Goal: Information Seeking & Learning: Learn about a topic

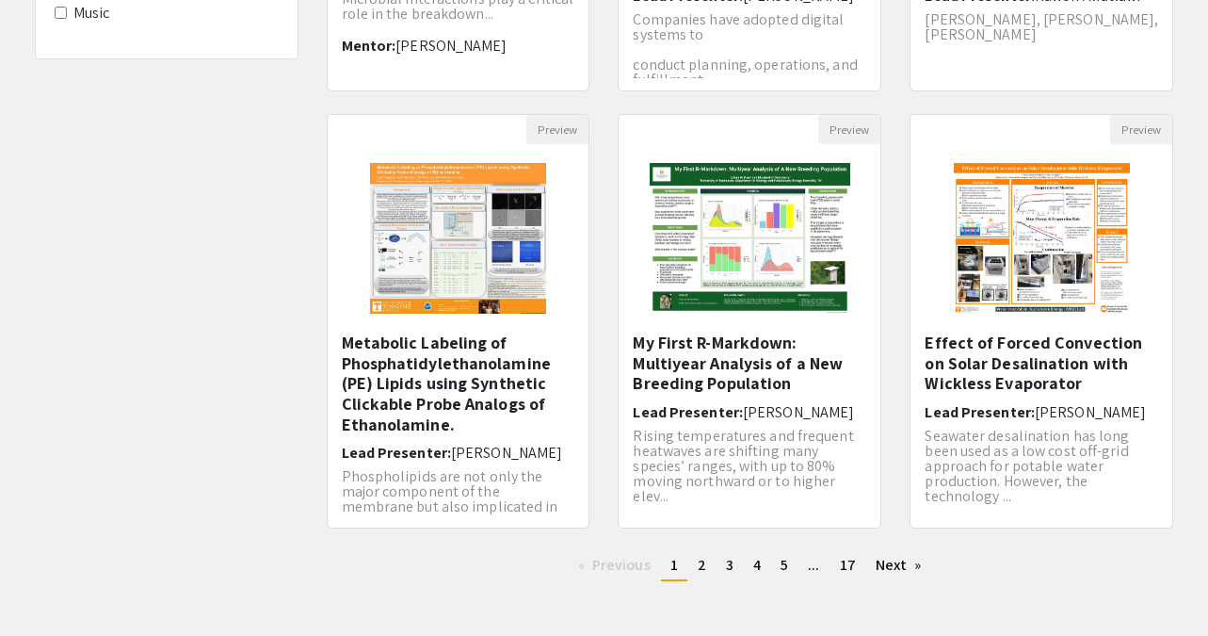
scroll to position [547, 0]
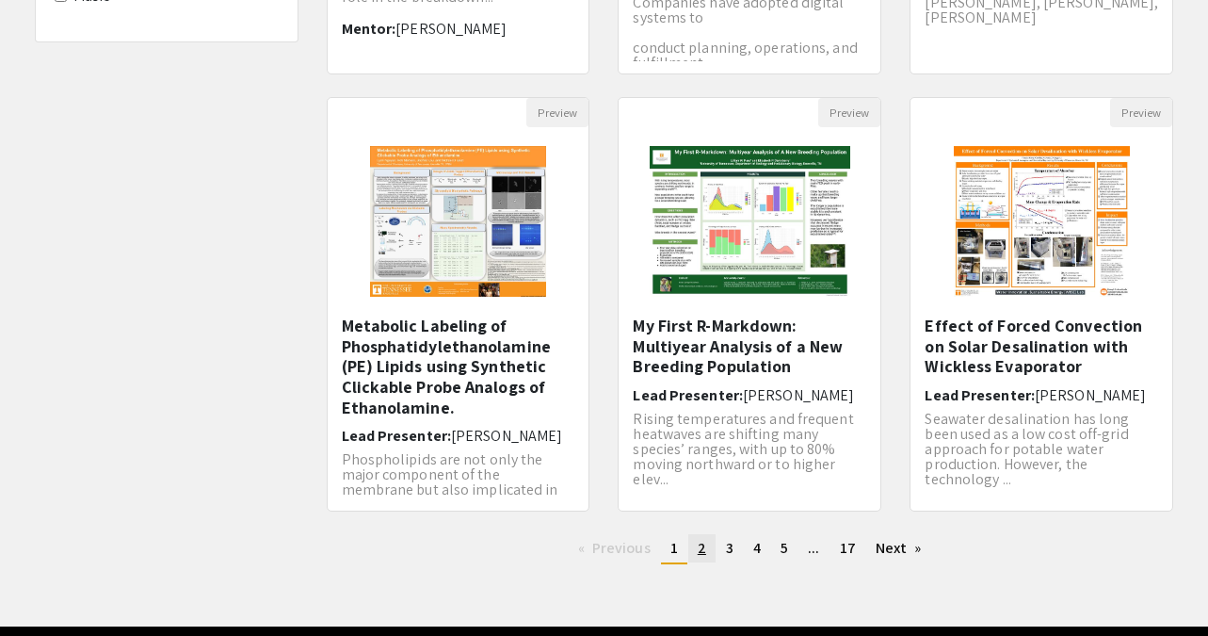
click at [708, 553] on link "page 2" at bounding box center [701, 548] width 27 height 28
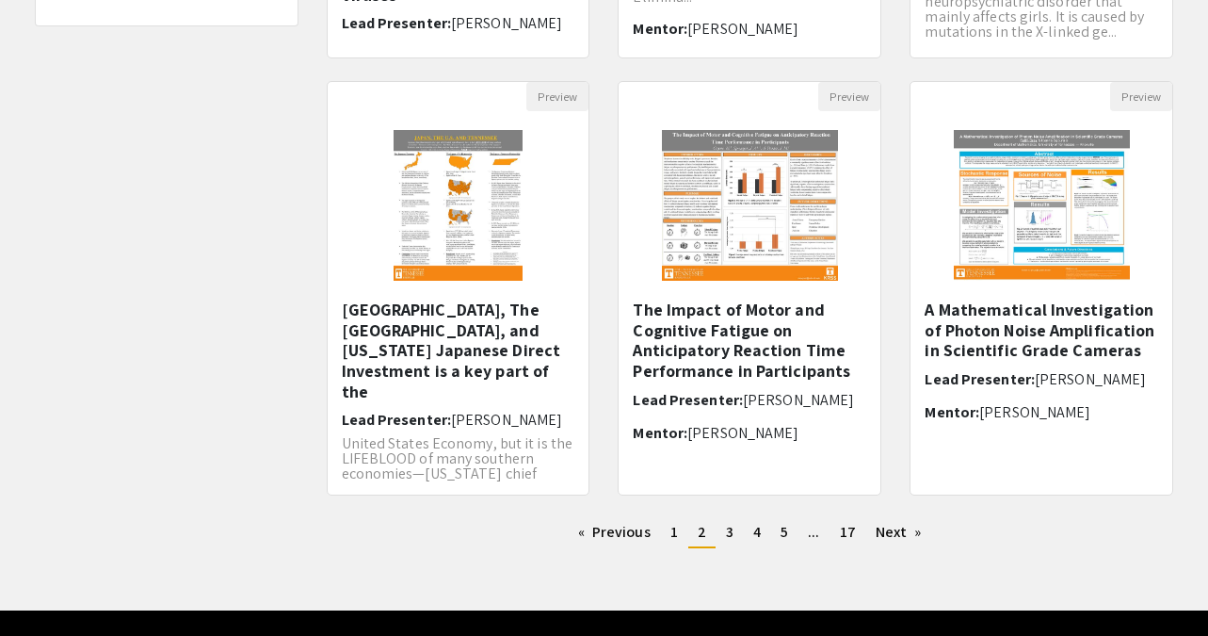
scroll to position [613, 0]
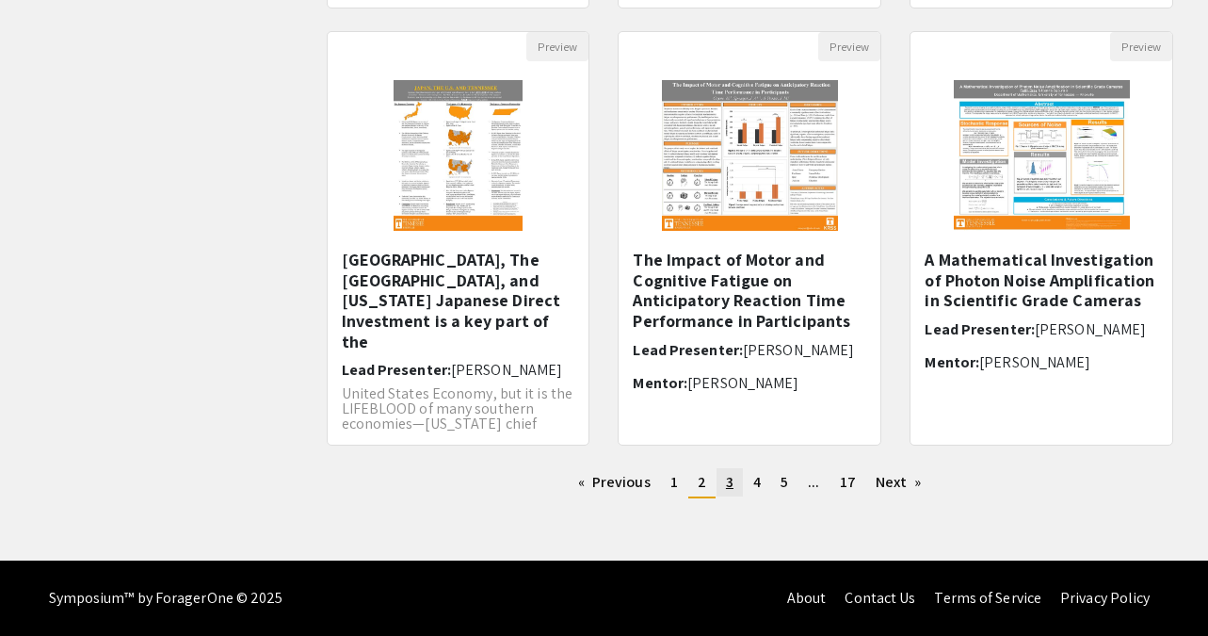
click at [734, 491] on link "page 3" at bounding box center [730, 482] width 26 height 28
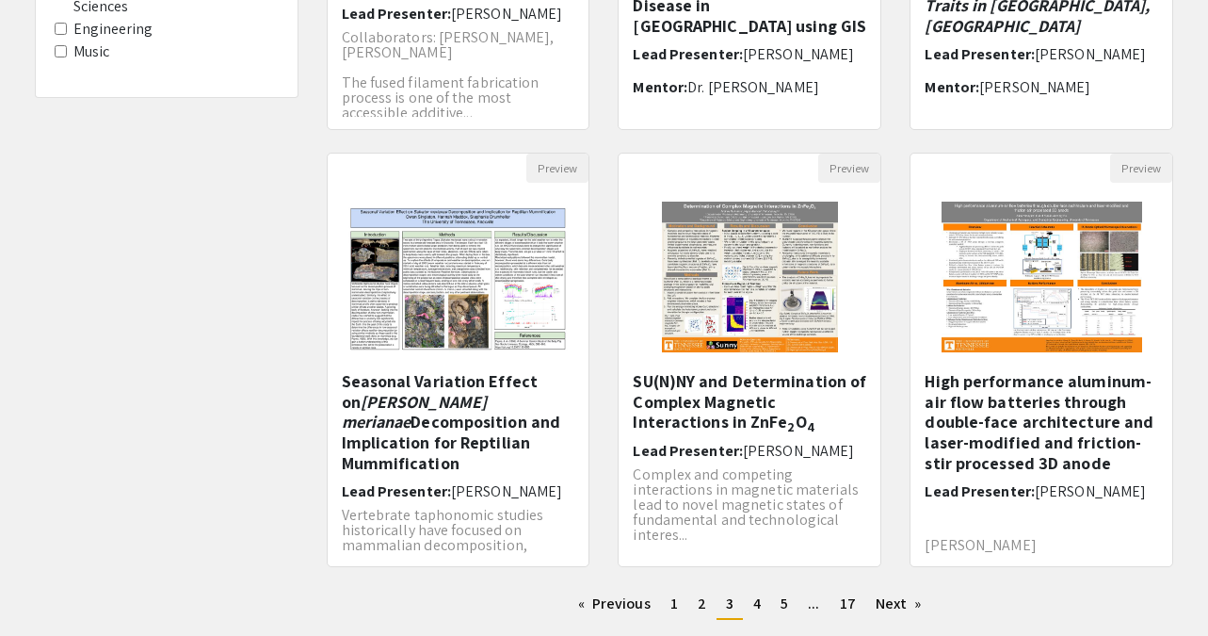
scroll to position [613, 0]
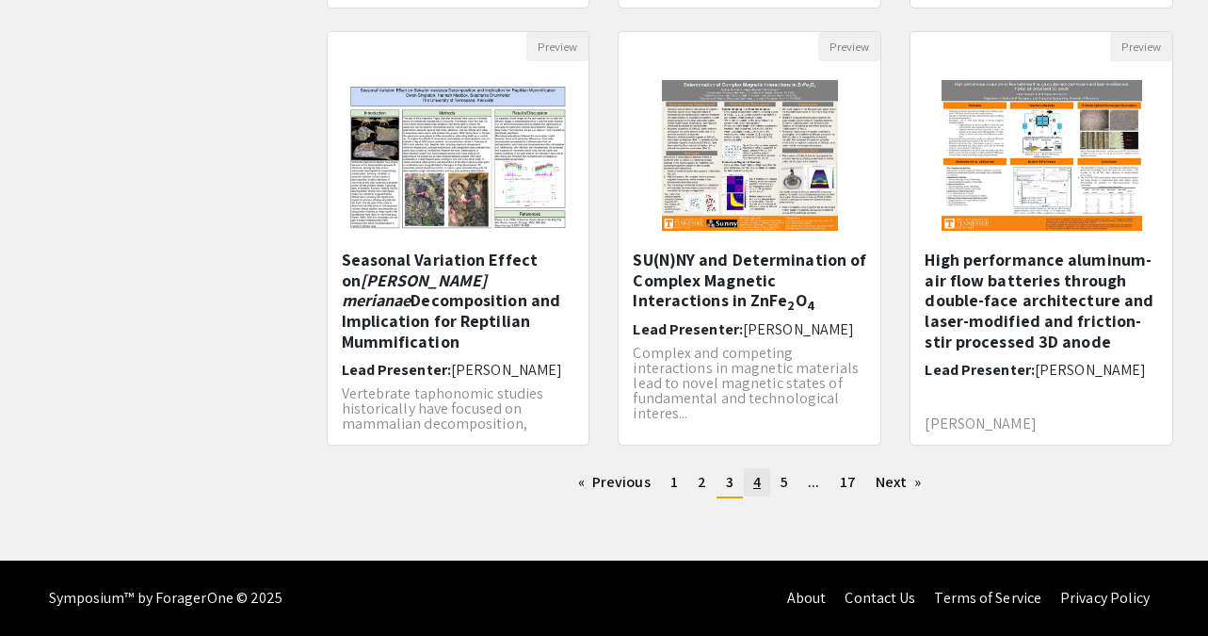
click at [759, 488] on span "4" at bounding box center [757, 482] width 8 height 20
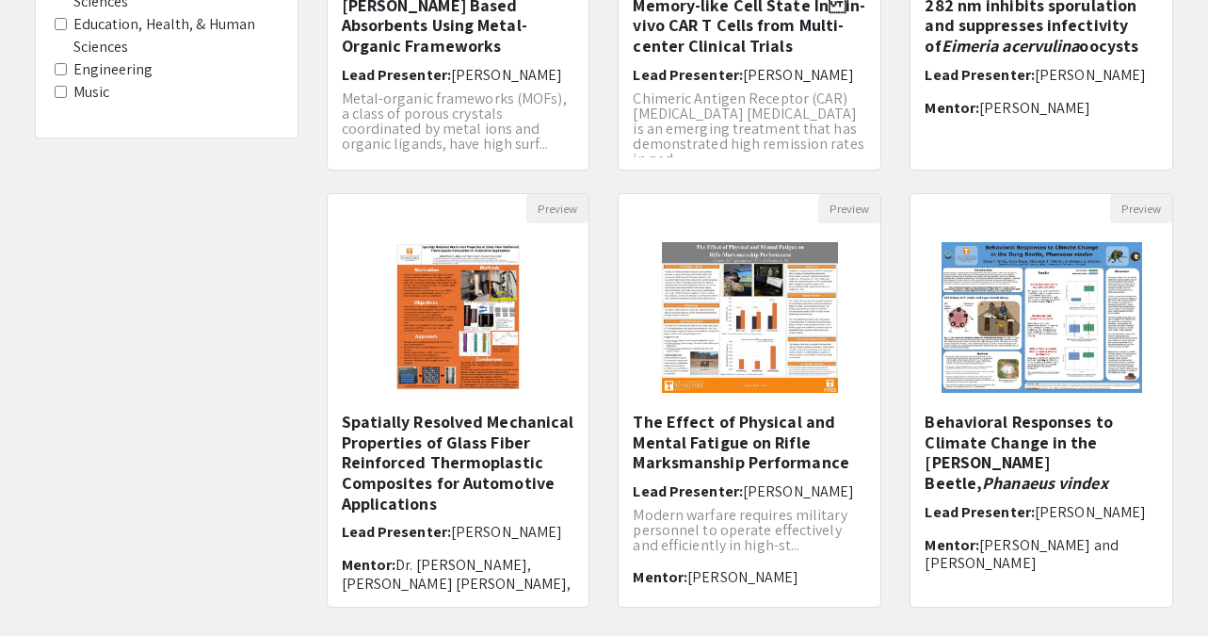
scroll to position [543, 0]
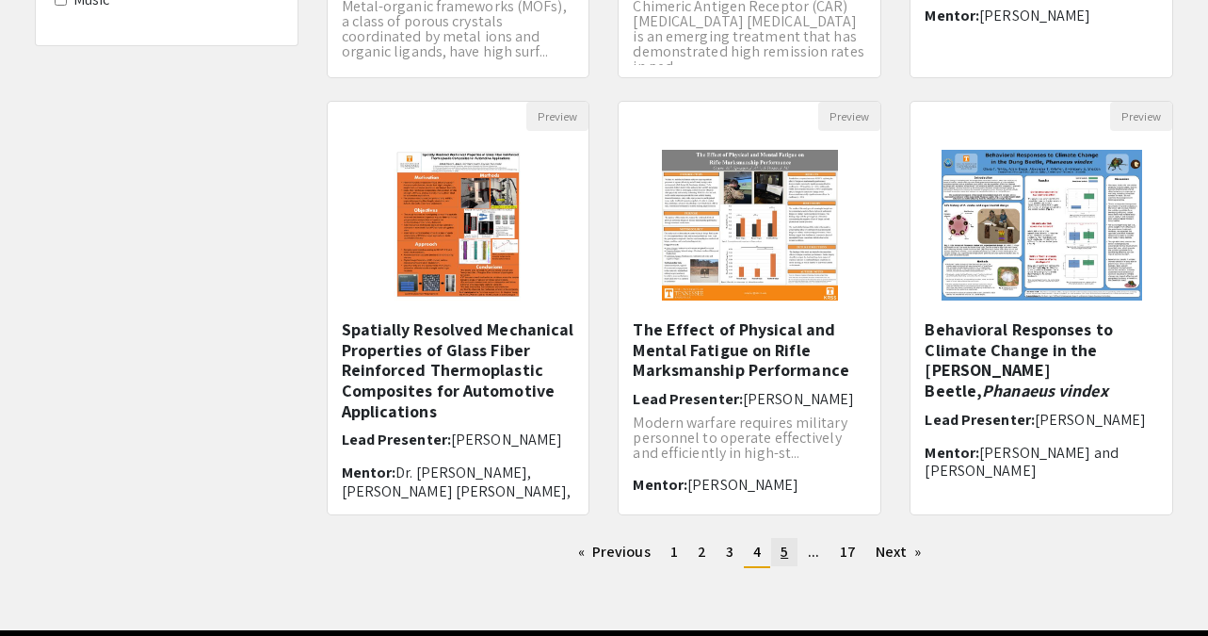
click at [779, 559] on link "page 5" at bounding box center [784, 552] width 26 height 28
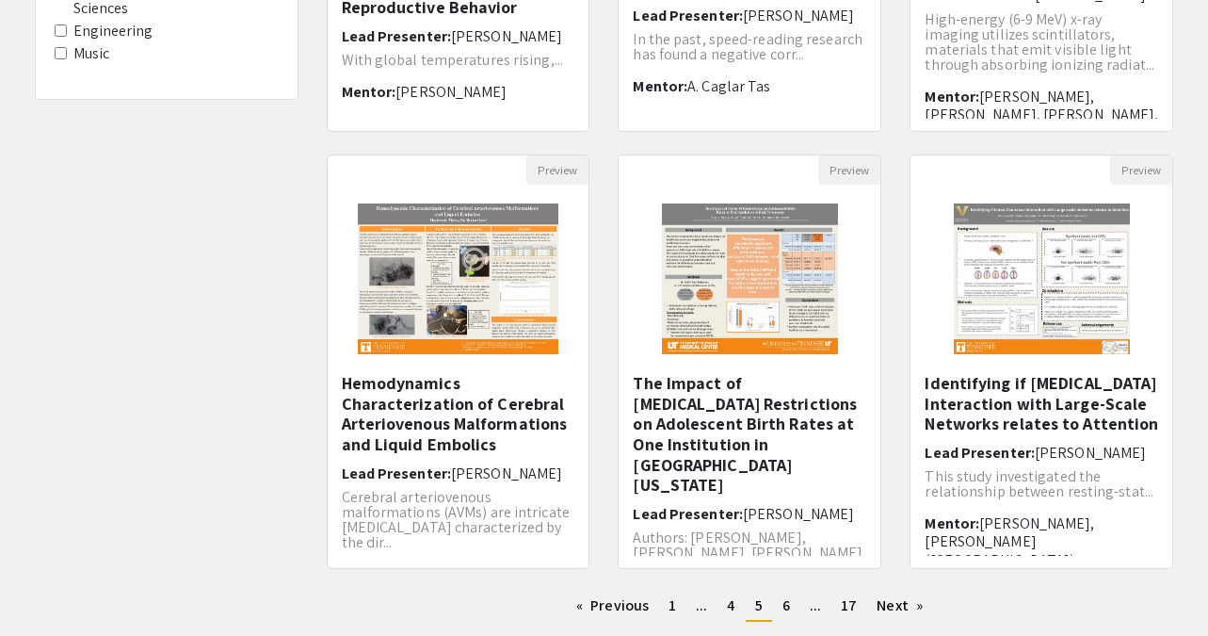
scroll to position [613, 0]
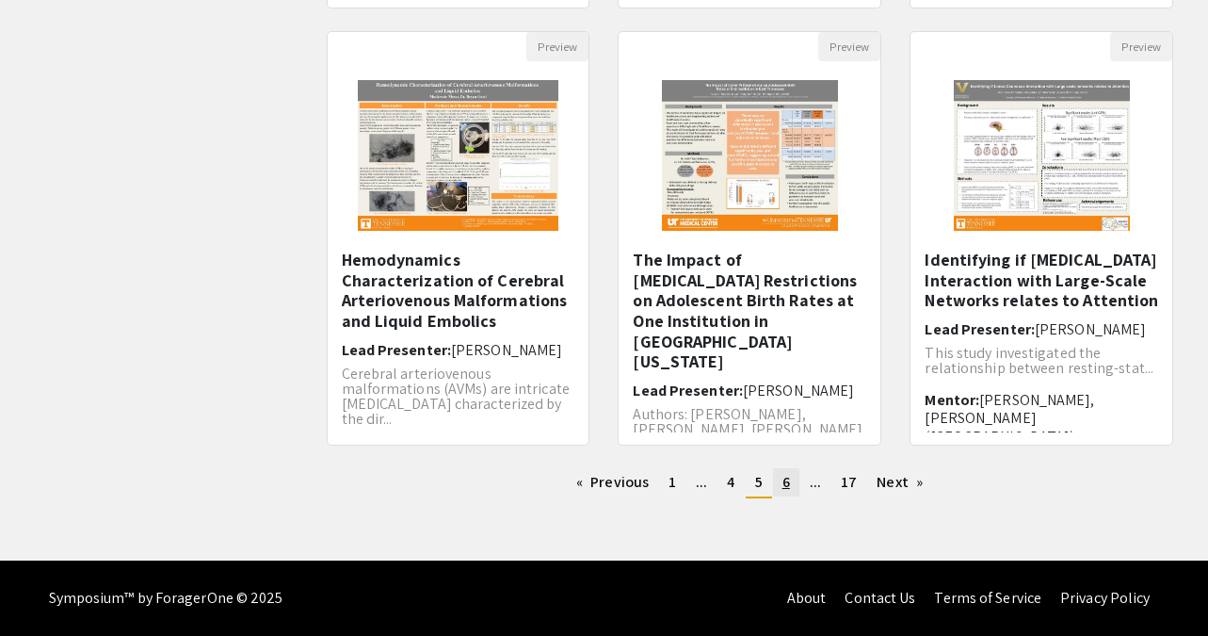
click at [784, 486] on span "6" at bounding box center [786, 482] width 8 height 20
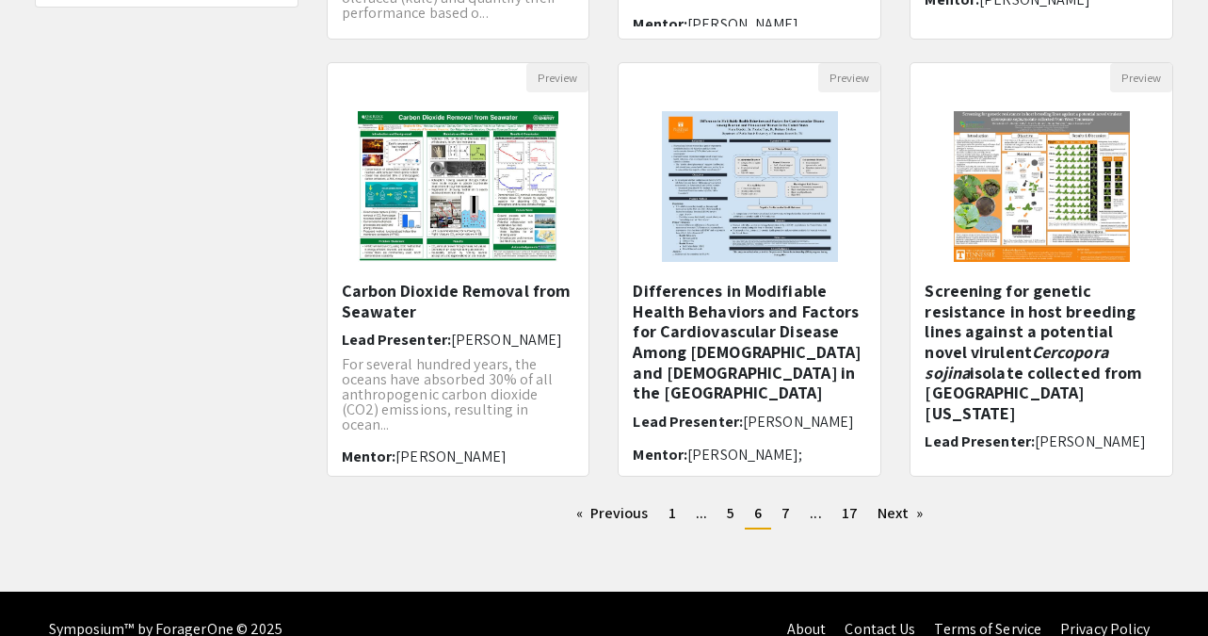
scroll to position [613, 0]
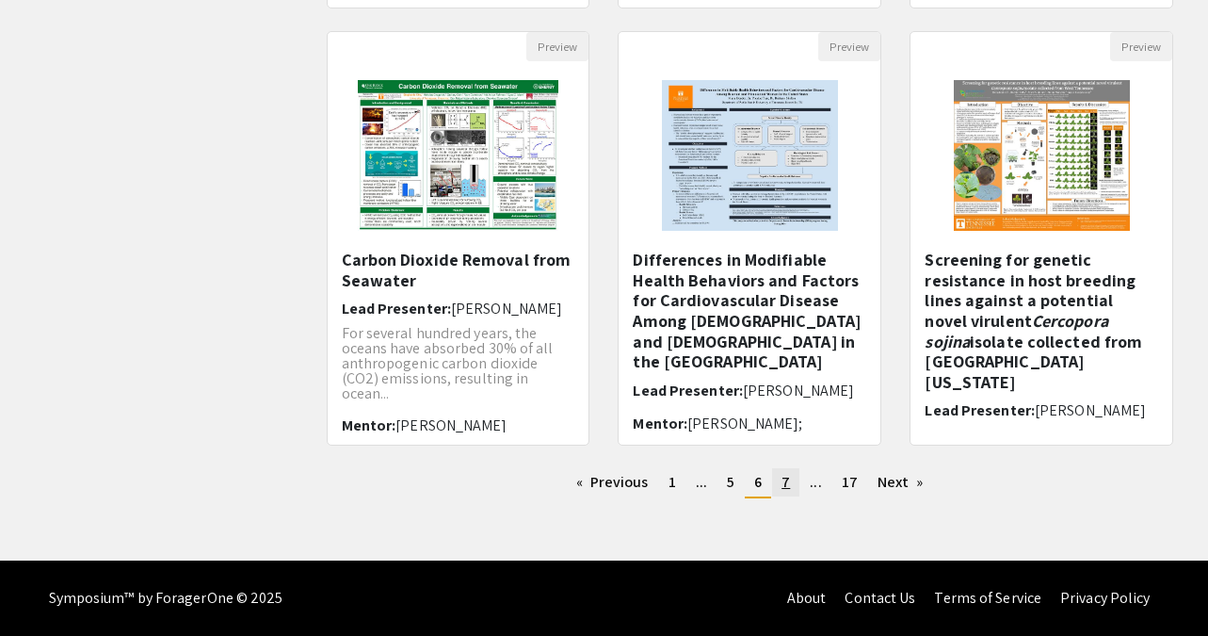
click at [782, 480] on span "7" at bounding box center [786, 482] width 8 height 20
